Goal: Navigation & Orientation: Find specific page/section

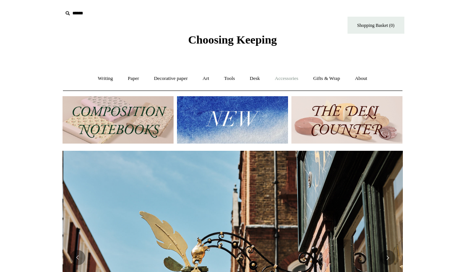
scroll to position [0, 340]
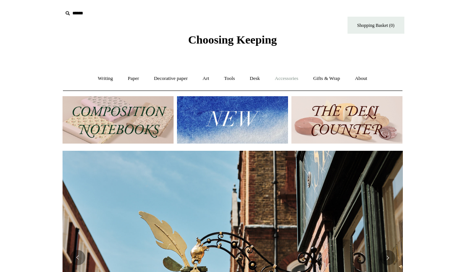
click at [288, 78] on link "Accessories +" at bounding box center [286, 79] width 37 height 20
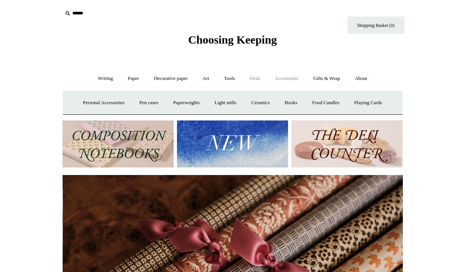
scroll to position [0, 680]
click at [258, 76] on link "Desk +" at bounding box center [255, 79] width 24 height 20
click at [236, 76] on link "Tools +" at bounding box center [229, 79] width 25 height 20
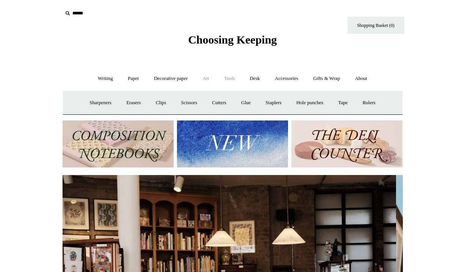
scroll to position [0, 0]
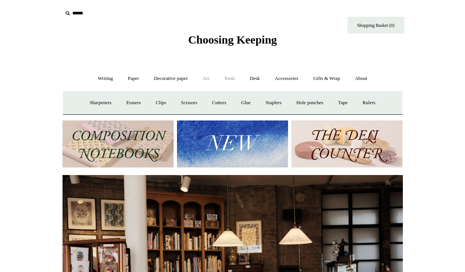
click at [208, 78] on link "Art +" at bounding box center [206, 79] width 20 height 20
click at [179, 78] on link "Decorative paper +" at bounding box center [170, 79] width 47 height 20
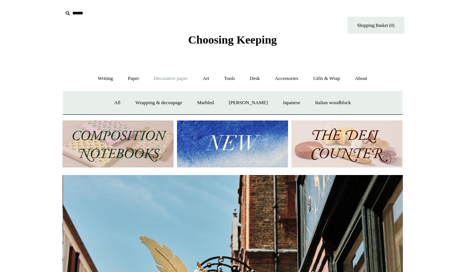
scroll to position [0, 340]
click at [130, 80] on link "Paper +" at bounding box center [133, 79] width 25 height 20
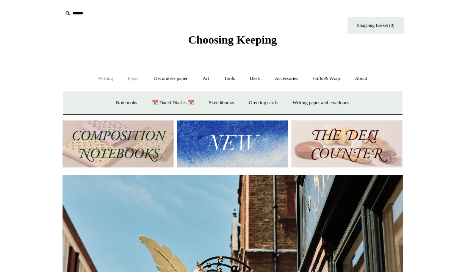
click at [104, 78] on link "Writing +" at bounding box center [105, 79] width 29 height 20
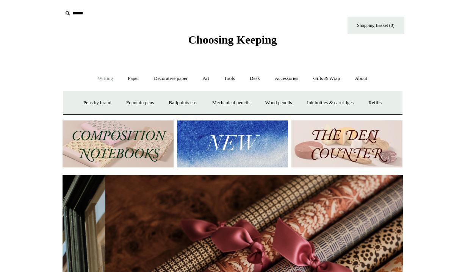
scroll to position [0, 680]
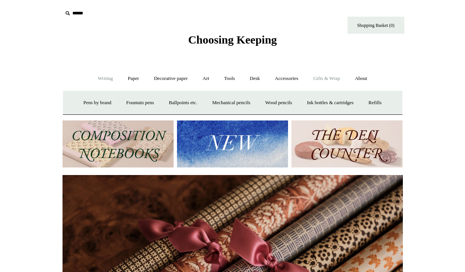
click at [333, 80] on link "Gifts & Wrap +" at bounding box center [326, 79] width 41 height 20
click at [319, 100] on link "Stickers" at bounding box center [311, 103] width 30 height 20
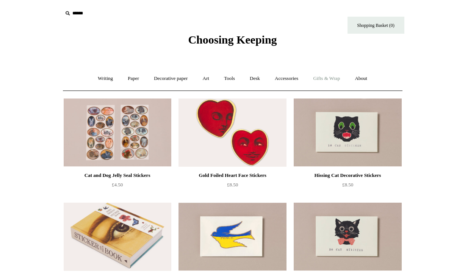
click at [328, 77] on link "Gifts & Wrap +" at bounding box center [326, 79] width 41 height 20
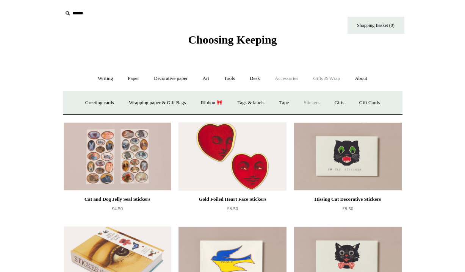
click at [288, 77] on link "Accessories +" at bounding box center [286, 79] width 37 height 20
click at [144, 101] on link "Pen cases" at bounding box center [148, 103] width 33 height 20
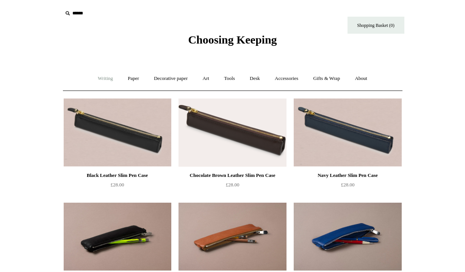
click at [106, 78] on link "Writing +" at bounding box center [105, 79] width 29 height 20
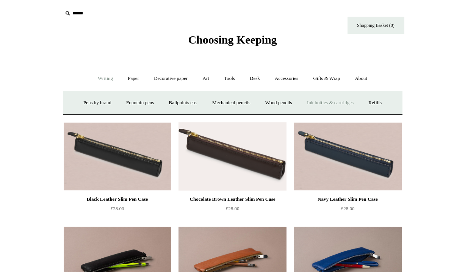
click at [349, 100] on link "Ink bottles & cartridges +" at bounding box center [330, 103] width 60 height 20
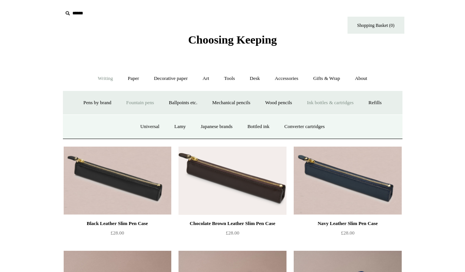
click at [143, 103] on link "Fountain pens +" at bounding box center [139, 103] width 41 height 20
click at [91, 125] on link "All" at bounding box center [99, 127] width 20 height 20
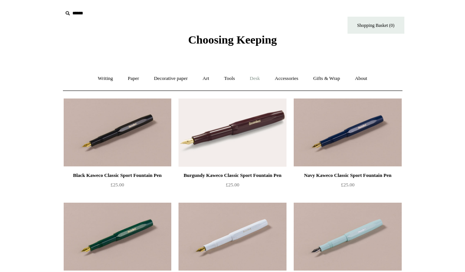
click at [255, 78] on link "Desk +" at bounding box center [255, 79] width 24 height 20
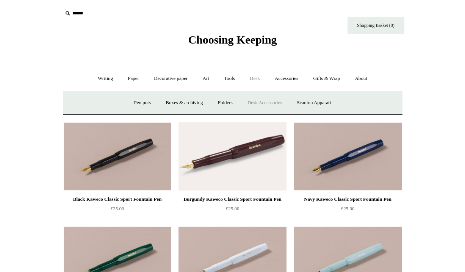
click at [259, 100] on link "Desk Accessories" at bounding box center [264, 103] width 48 height 20
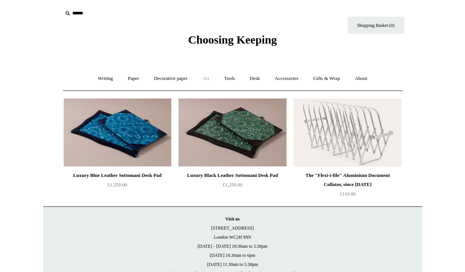
click at [207, 75] on link "Art +" at bounding box center [206, 79] width 20 height 20
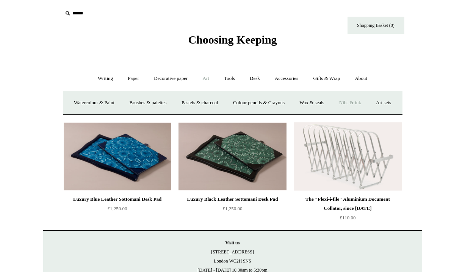
click at [368, 101] on link "Nibs & ink" at bounding box center [350, 103] width 36 height 20
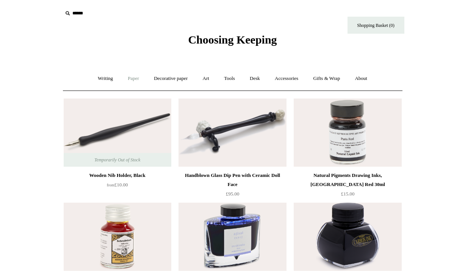
click at [133, 78] on link "Paper +" at bounding box center [133, 79] width 25 height 20
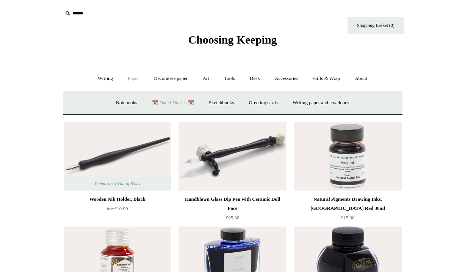
click at [156, 103] on link "📆 Dated Diaries 📆" at bounding box center [172, 103] width 55 height 20
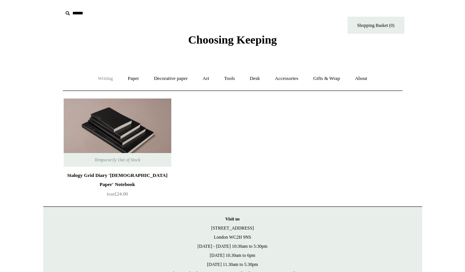
click at [105, 78] on link "Writing +" at bounding box center [105, 79] width 29 height 20
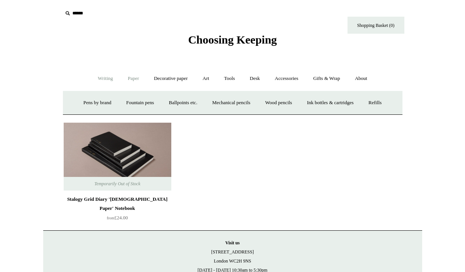
click at [129, 78] on link "Paper +" at bounding box center [133, 79] width 25 height 20
